Goal: Information Seeking & Learning: Learn about a topic

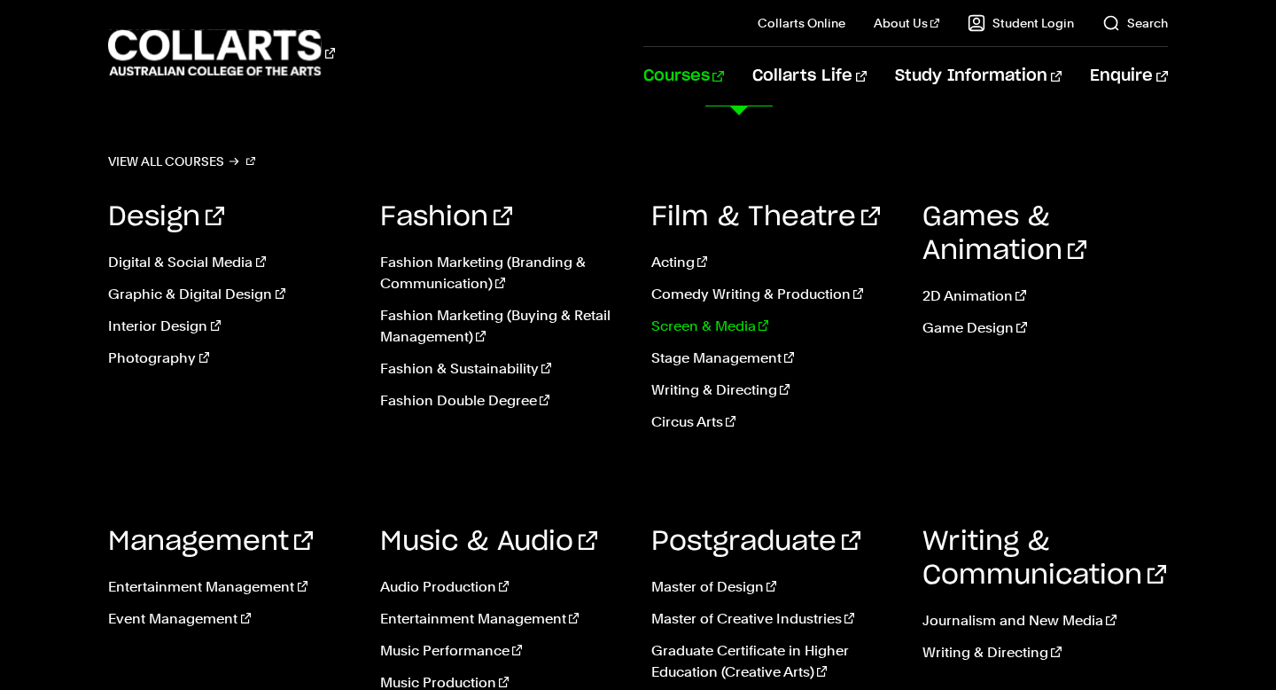
click at [713, 324] on link "Screen & Media" at bounding box center [773, 326] width 245 height 21
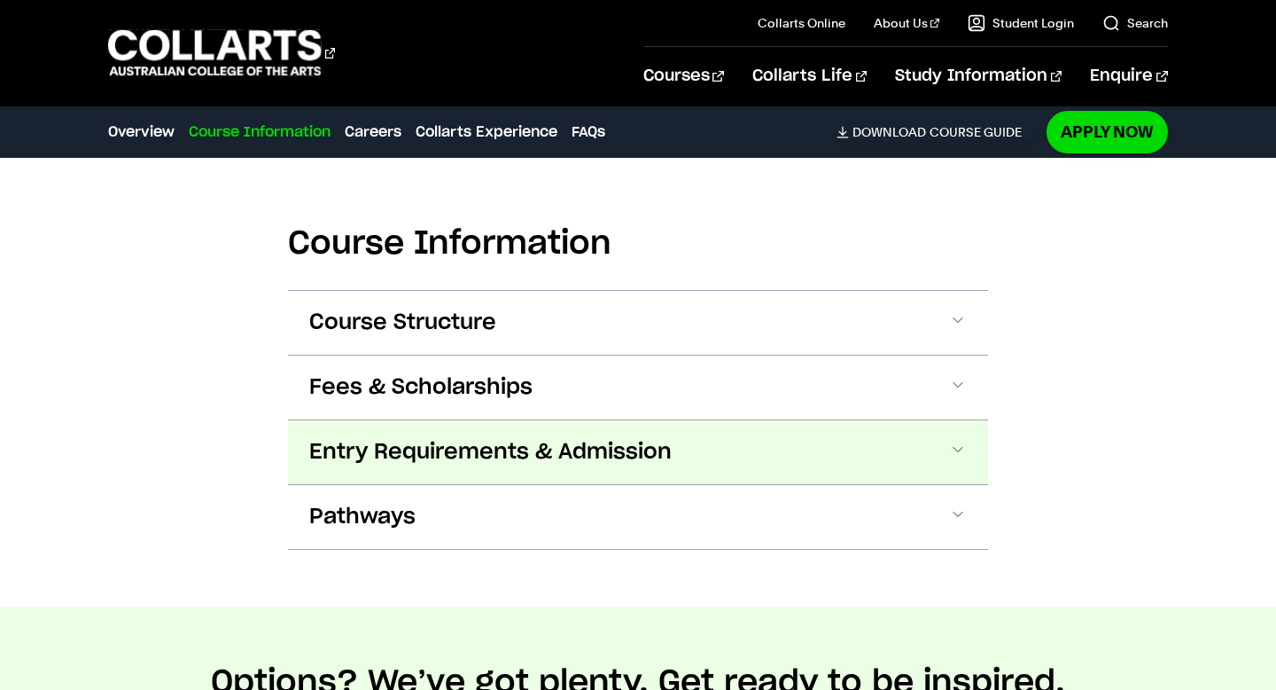
click at [470, 457] on span "Entry Requirements & Admission" at bounding box center [490, 452] width 363 height 28
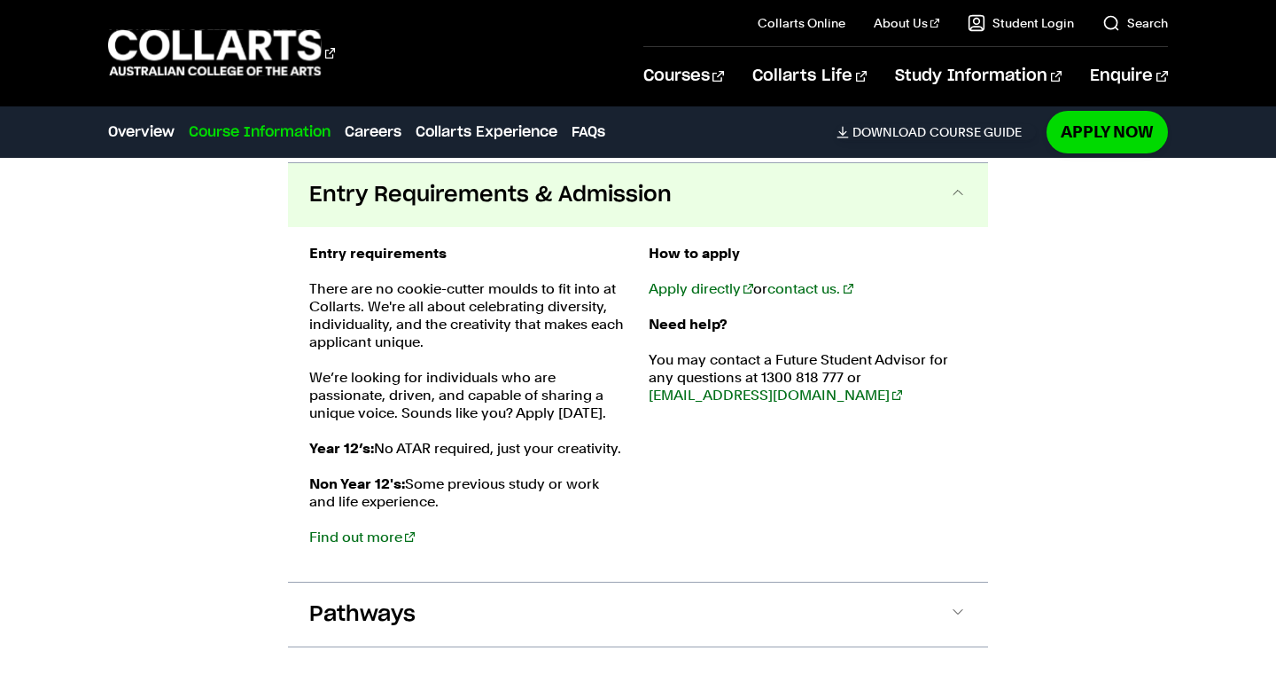
scroll to position [1910, 0]
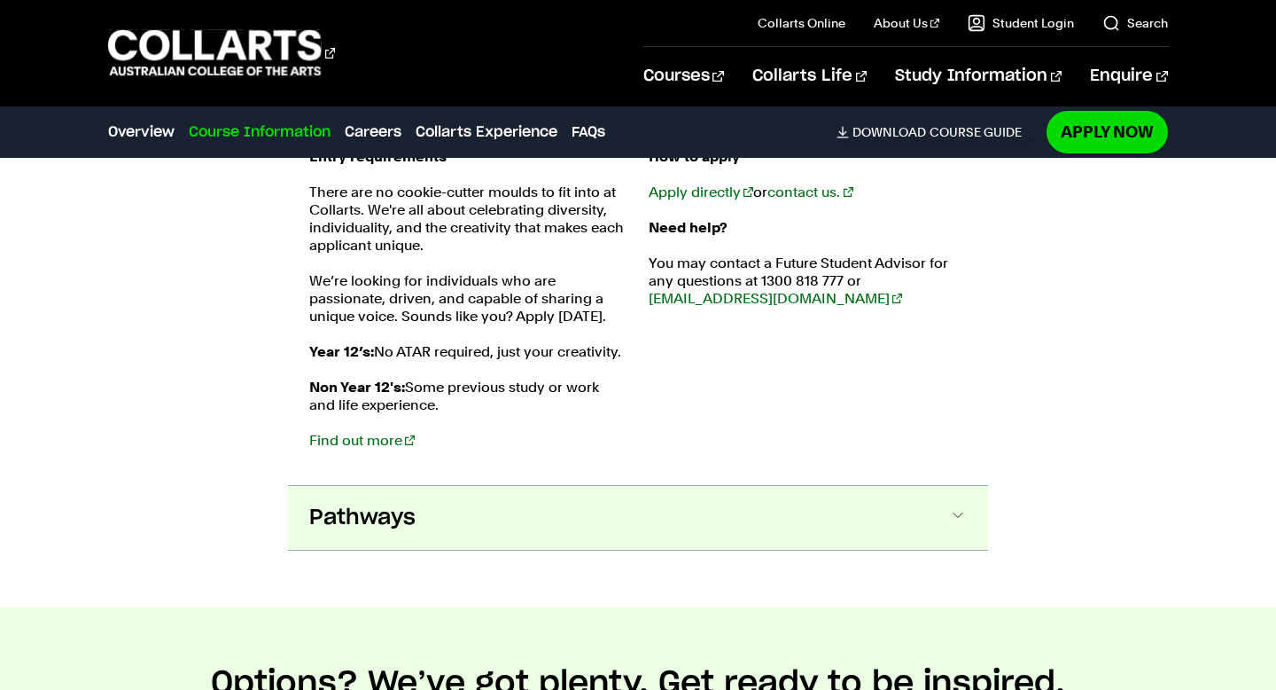
click at [437, 514] on button "Pathways" at bounding box center [638, 518] width 700 height 64
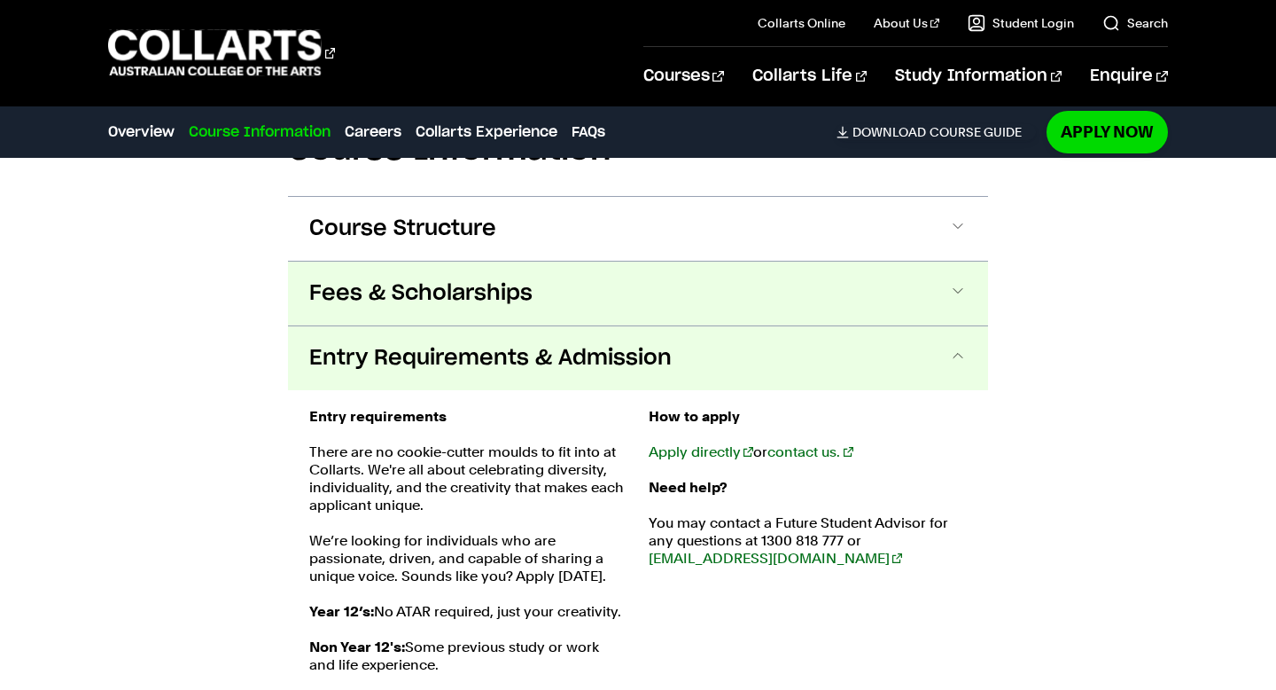
click at [420, 305] on span "Fees & Scholarships" at bounding box center [420, 293] width 223 height 28
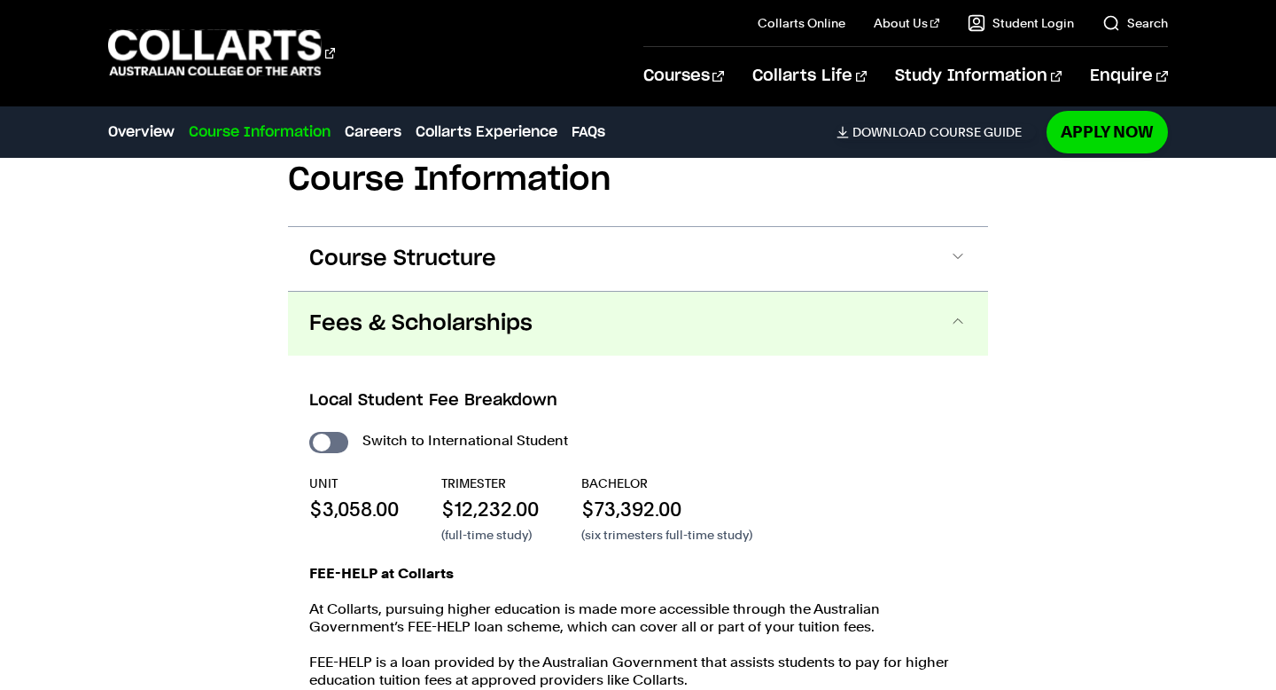
scroll to position [1657, 0]
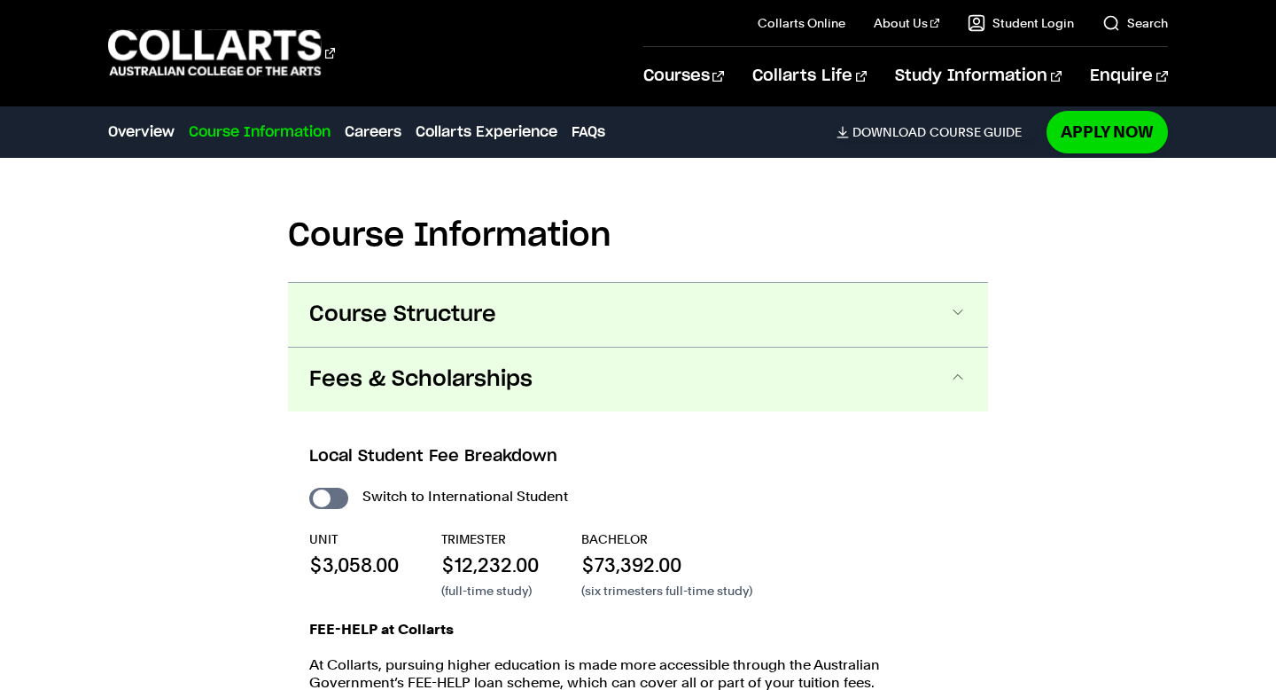
click at [425, 311] on span "Course Structure" at bounding box center [402, 314] width 187 height 28
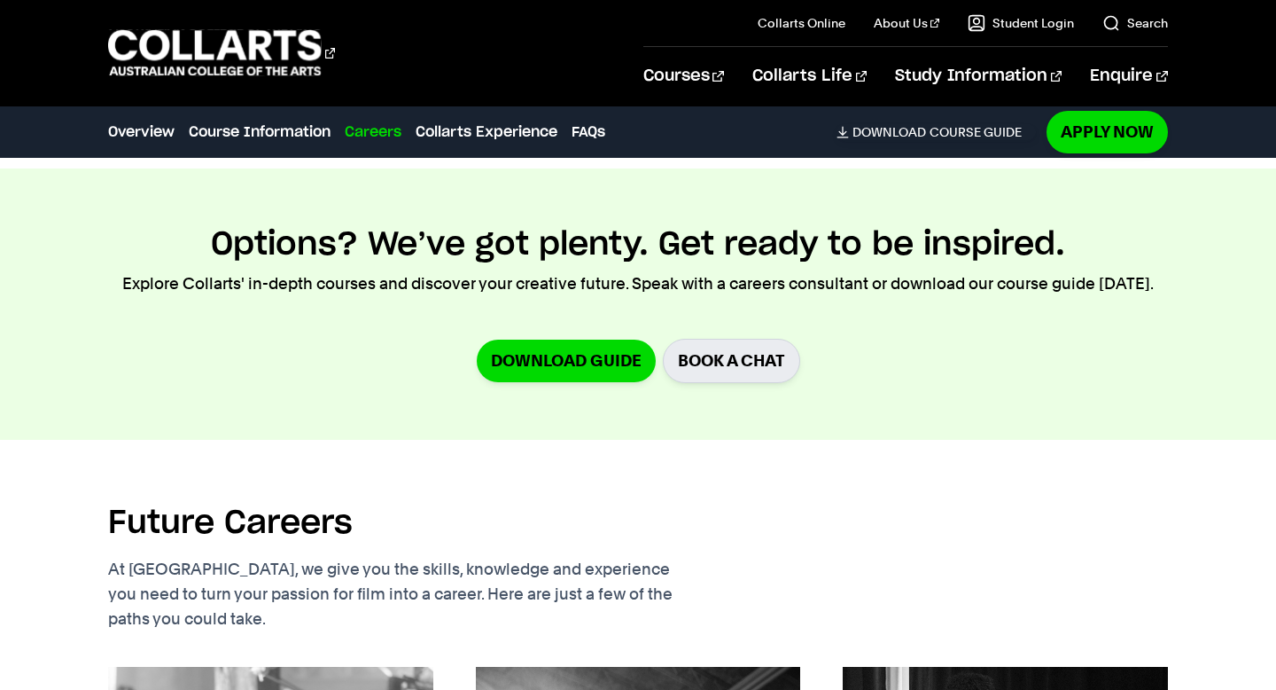
scroll to position [4431, 0]
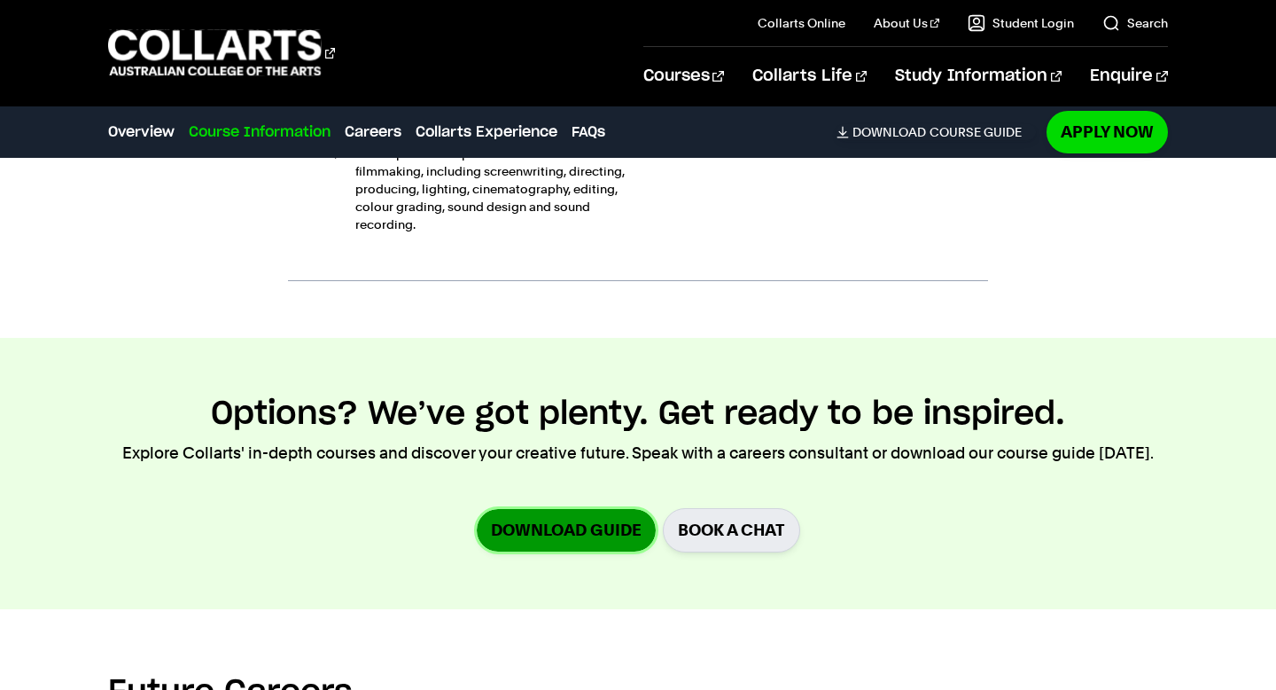
click at [527, 509] on link "Download Guide" at bounding box center [566, 530] width 179 height 42
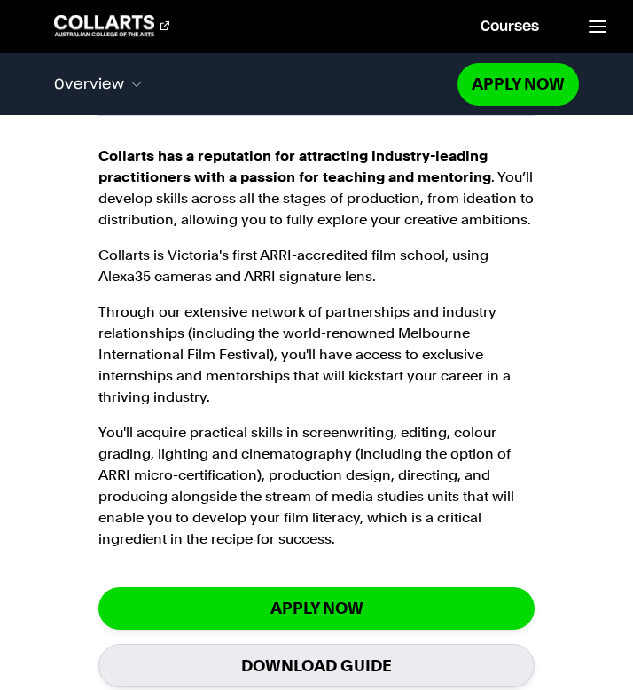
scroll to position [1266, 0]
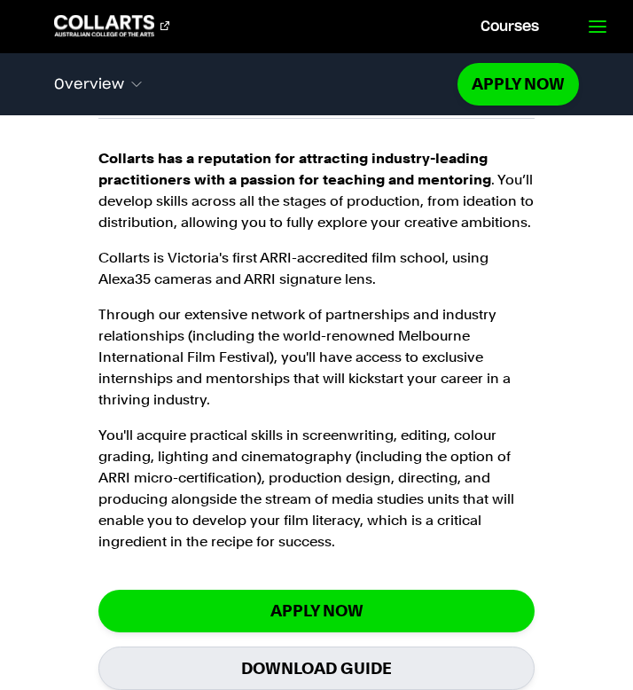
click at [589, 27] on line at bounding box center [597, 27] width 16 height 0
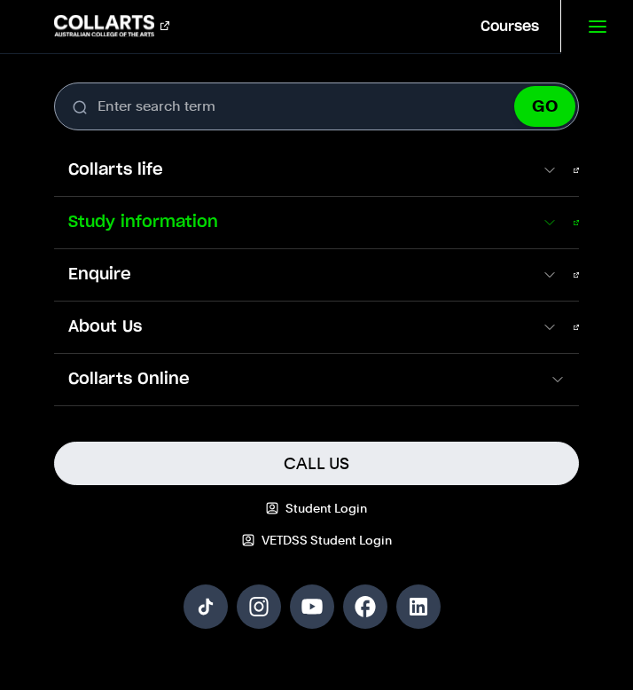
click at [278, 214] on span "Study information" at bounding box center [297, 222] width 487 height 23
click at [199, 219] on span "Study information" at bounding box center [297, 222] width 487 height 23
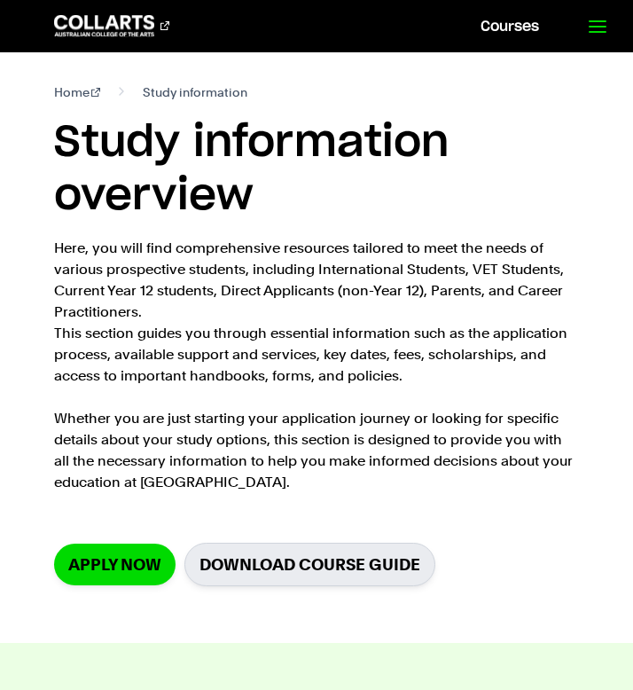
click at [602, 14] on link at bounding box center [596, 26] width 73 height 52
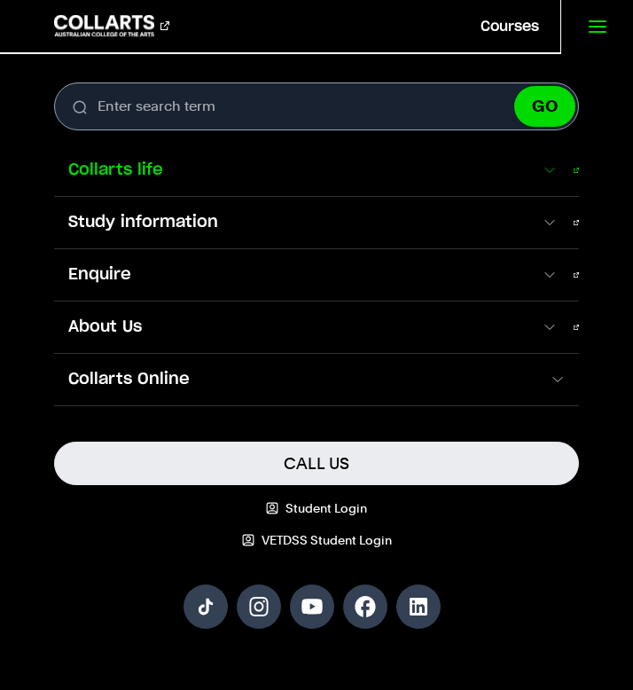
click at [162, 167] on span "Collarts life" at bounding box center [297, 170] width 487 height 23
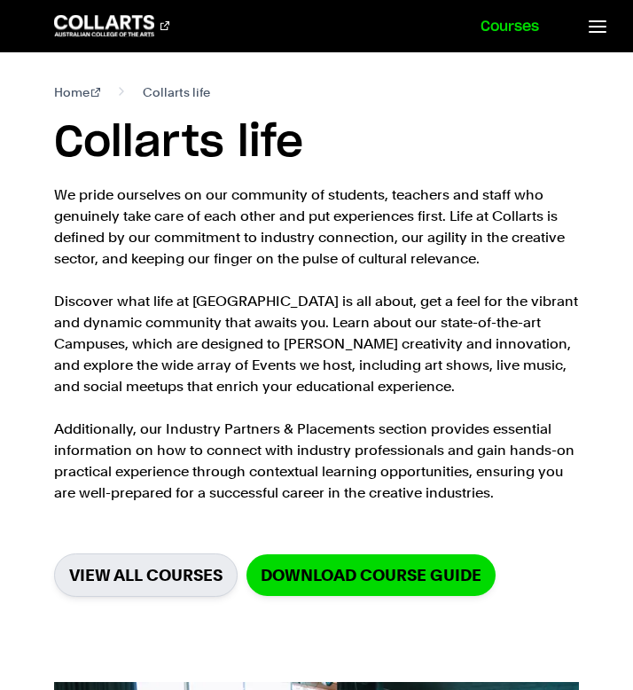
click at [503, 35] on link "Courses" at bounding box center [509, 26] width 101 height 52
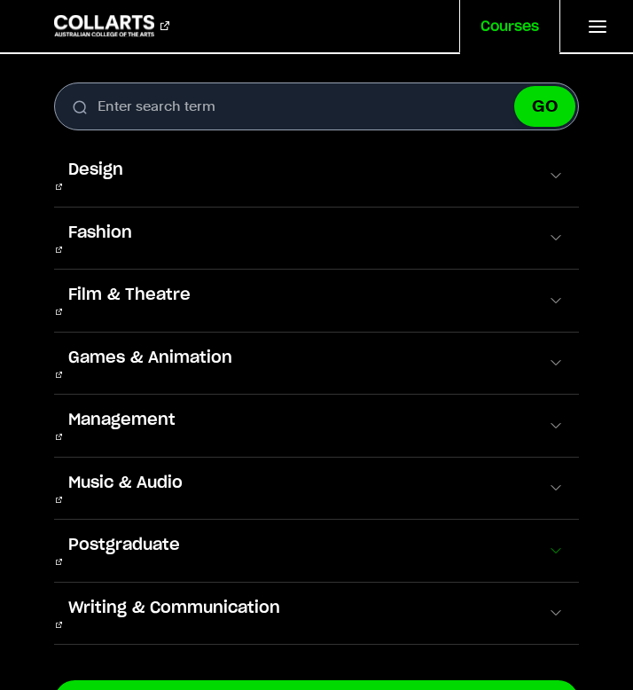
click at [556, 542] on span at bounding box center [556, 551] width 18 height 18
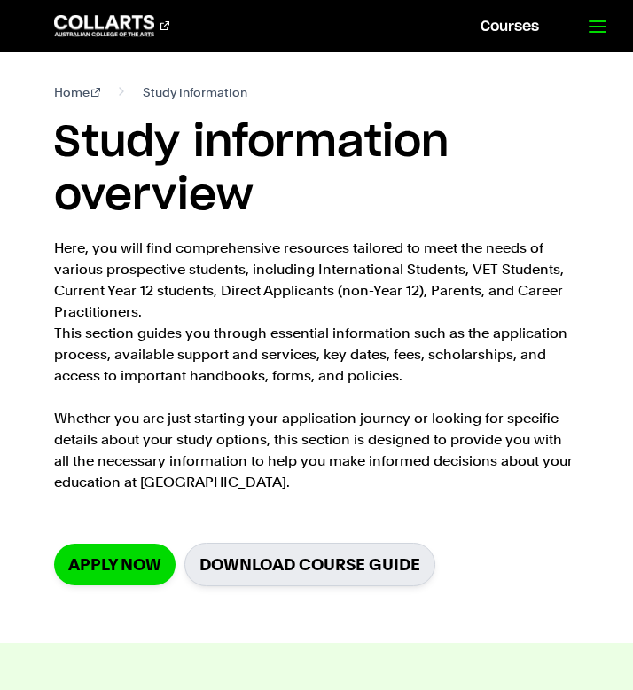
click at [599, 16] on icon at bounding box center [597, 26] width 21 height 21
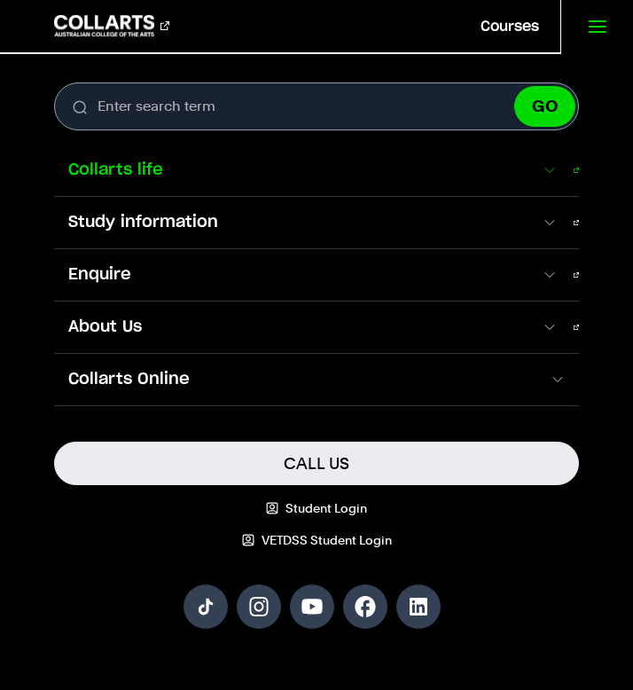
click at [161, 162] on span "Collarts life" at bounding box center [297, 170] width 487 height 23
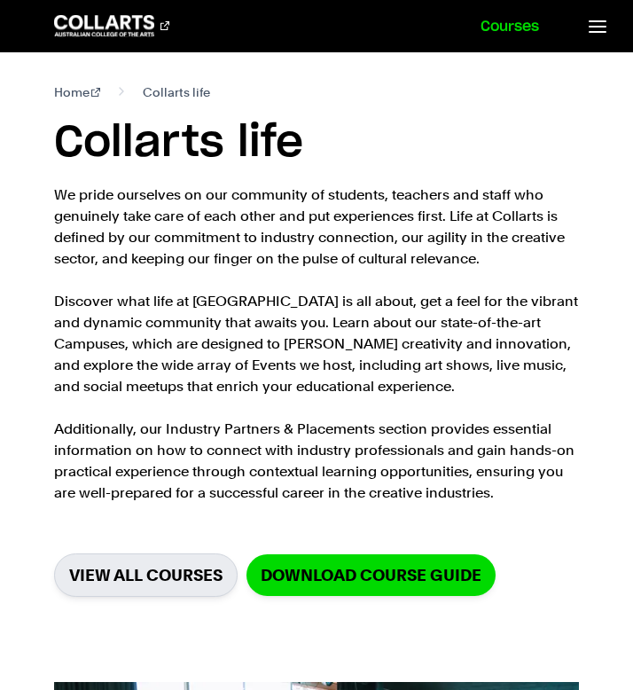
click at [519, 29] on link "Courses" at bounding box center [509, 26] width 101 height 52
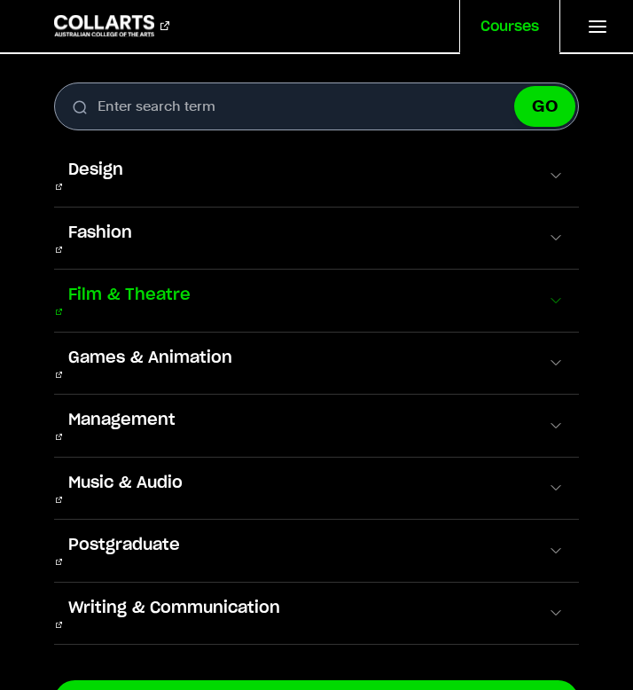
click at [176, 284] on span "Film & Theatre" at bounding box center [129, 295] width 151 height 23
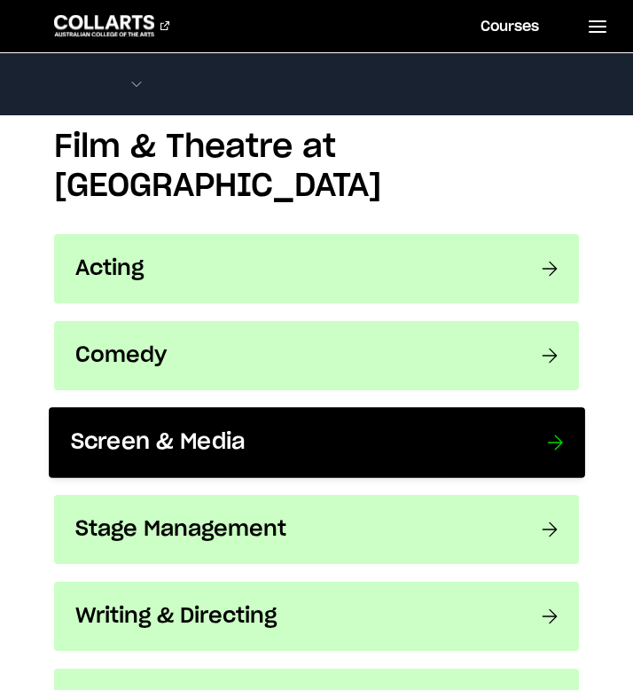
scroll to position [1388, 0]
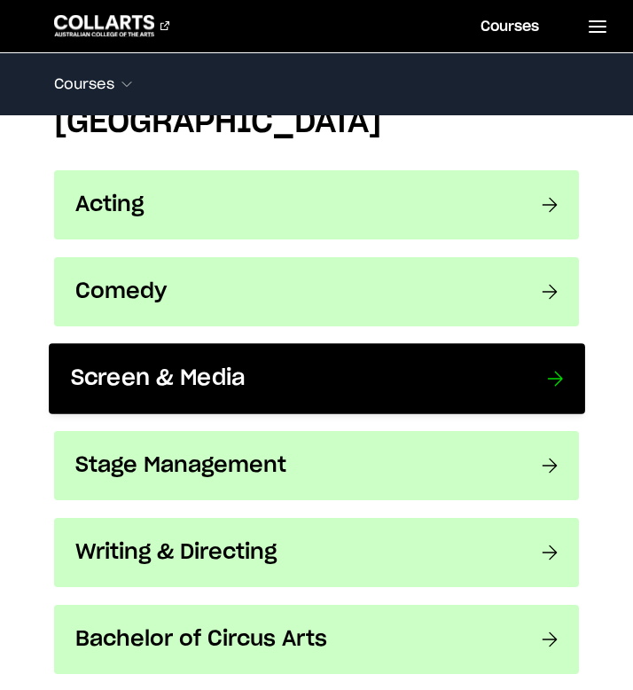
click at [198, 365] on h3 "Screen & Media" at bounding box center [290, 378] width 440 height 27
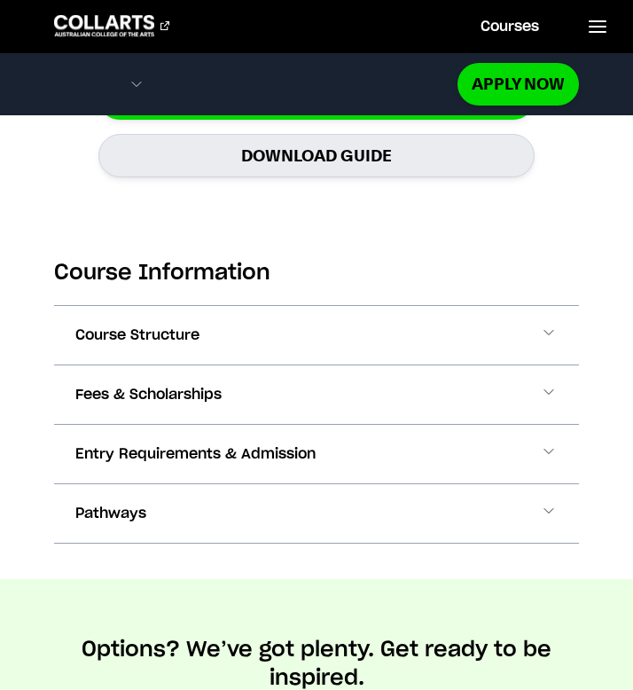
scroll to position [1889, 0]
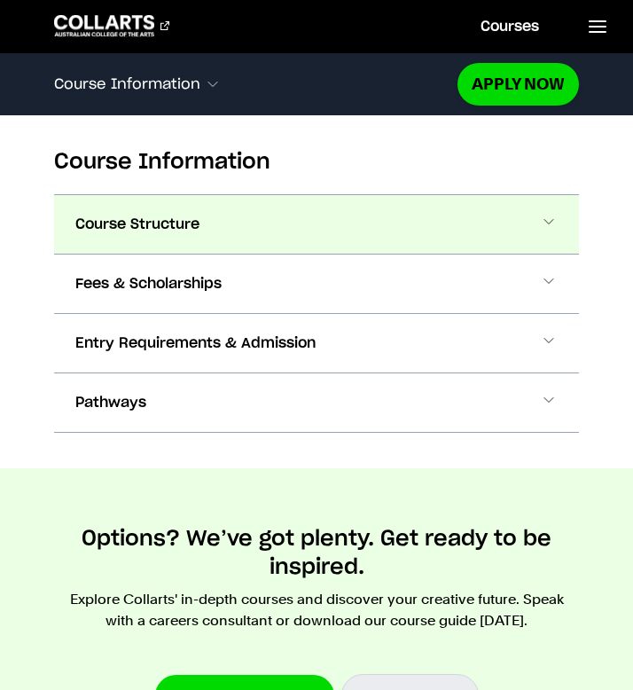
click at [146, 224] on span "Course Structure" at bounding box center [137, 224] width 124 height 21
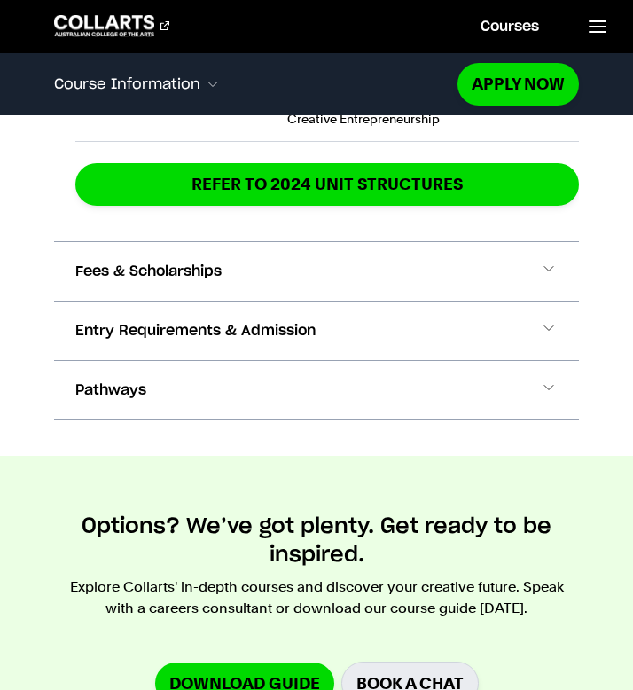
scroll to position [3913, 0]
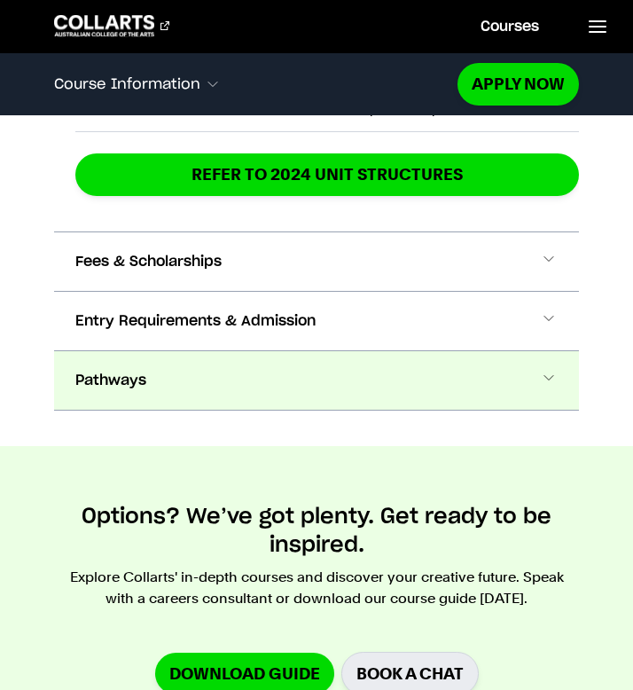
click at [183, 372] on button "Pathways" at bounding box center [317, 380] width 526 height 58
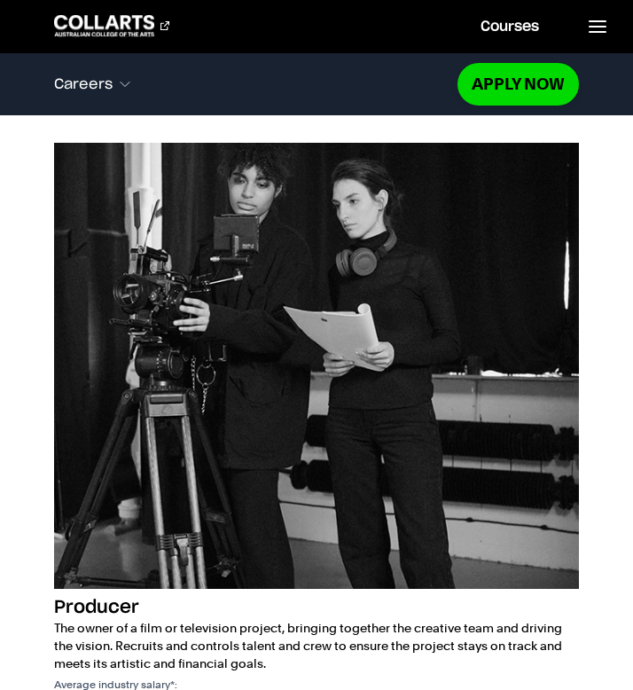
scroll to position [6915, 0]
